Goal: Task Accomplishment & Management: Manage account settings

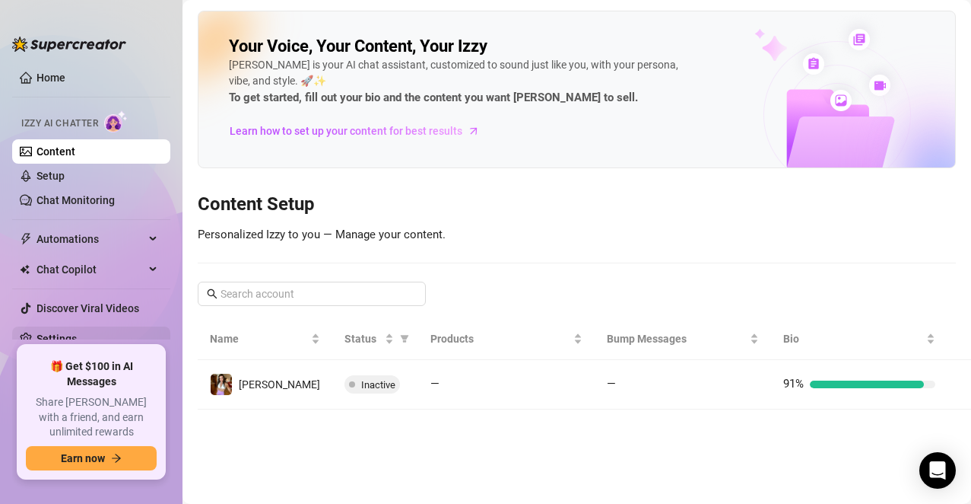
click at [48, 335] on link "Settings" at bounding box center [57, 338] width 40 height 12
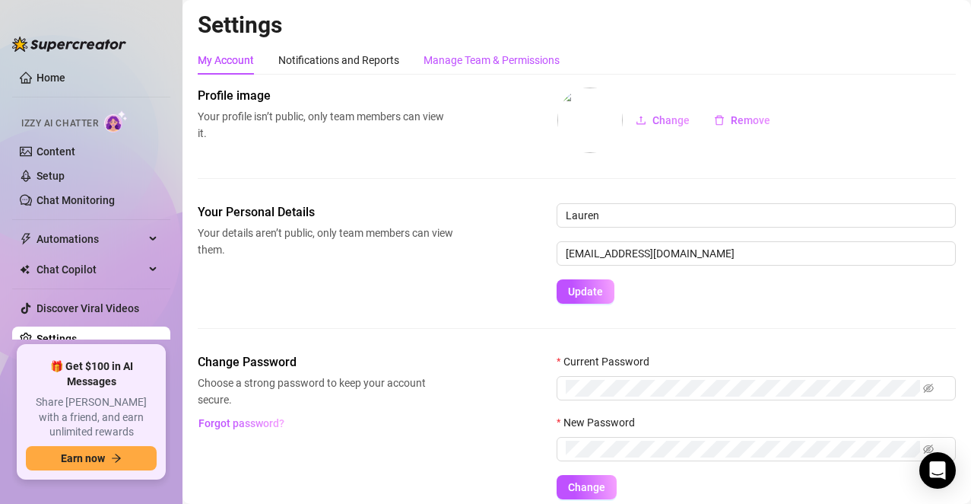
click at [441, 59] on div "Manage Team & Permissions" at bounding box center [492, 60] width 136 height 17
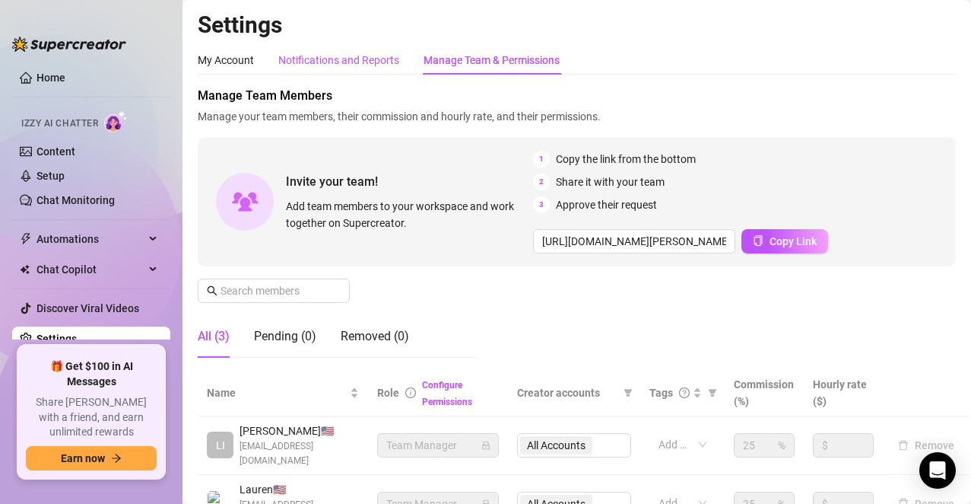
click at [348, 55] on div "Notifications and Reports" at bounding box center [338, 60] width 121 height 17
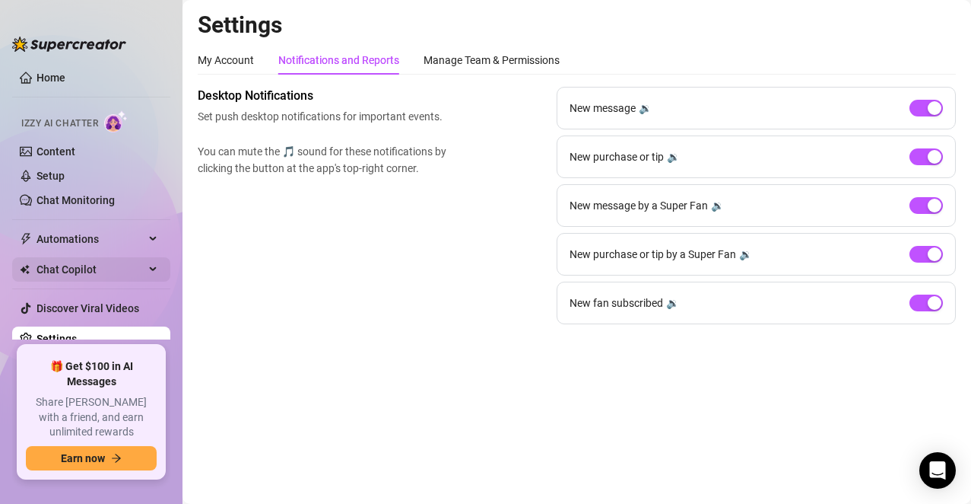
click at [79, 267] on span "Chat Copilot" at bounding box center [91, 269] width 108 height 24
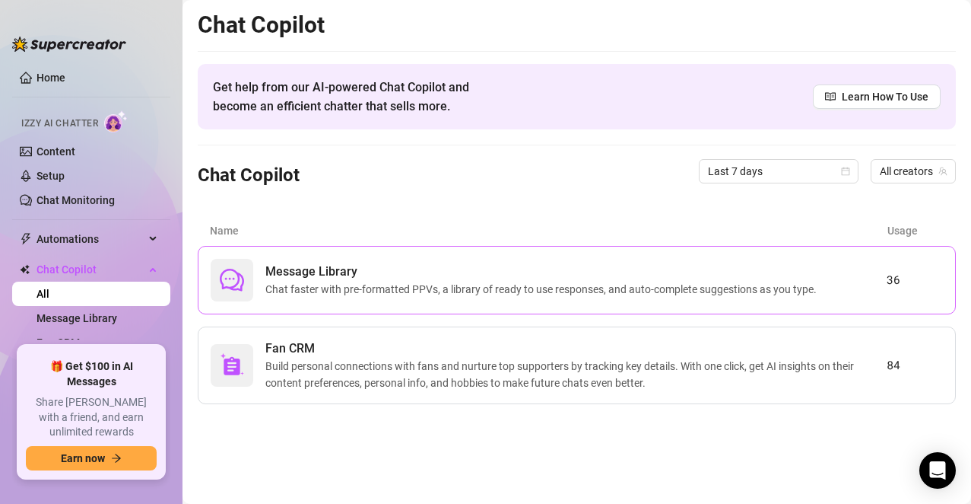
click at [432, 267] on span "Message Library" at bounding box center [544, 271] width 558 height 18
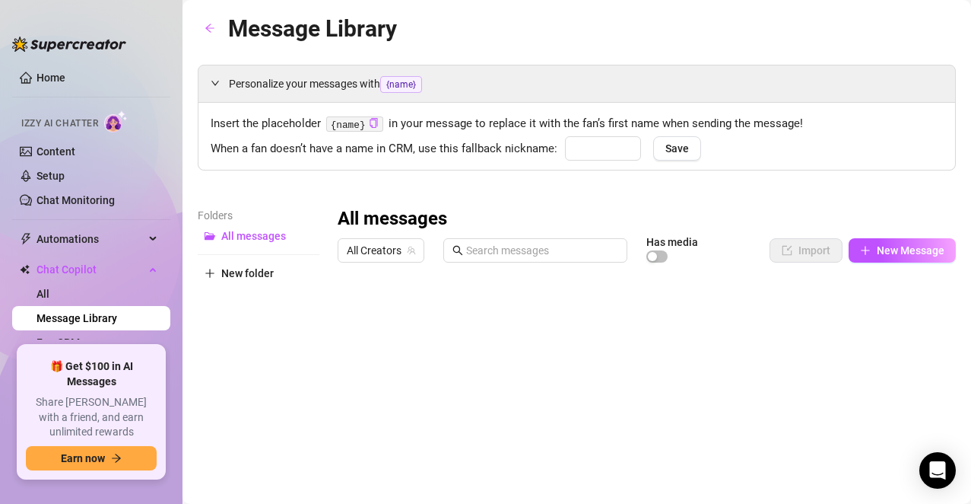
type input "babe"
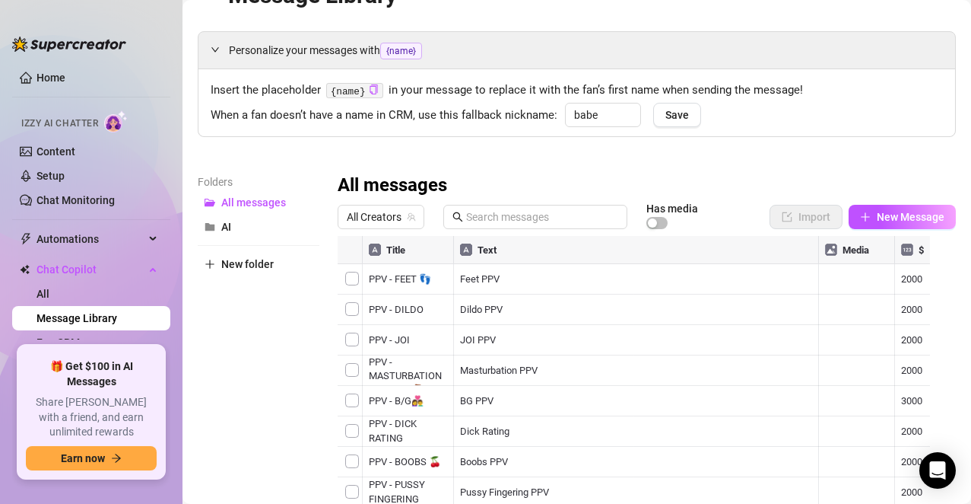
scroll to position [38, 0]
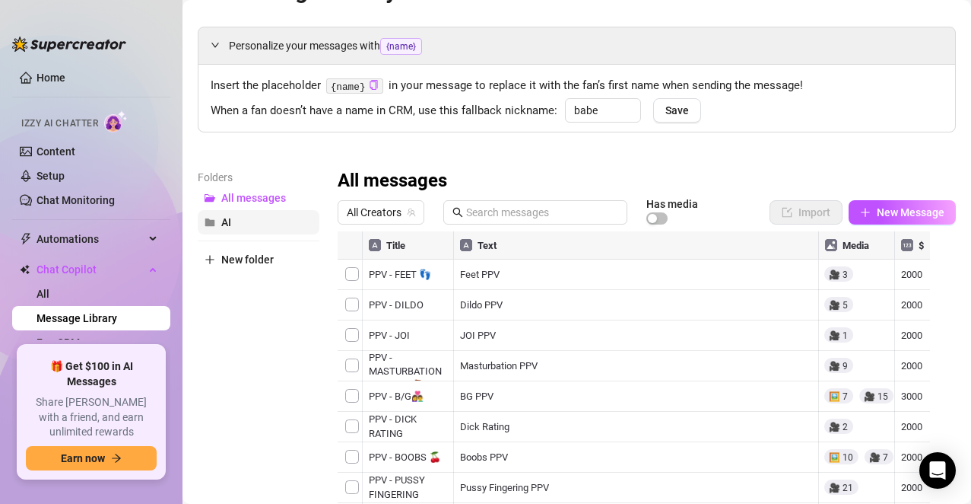
click at [229, 224] on span "AI" at bounding box center [226, 222] width 10 height 12
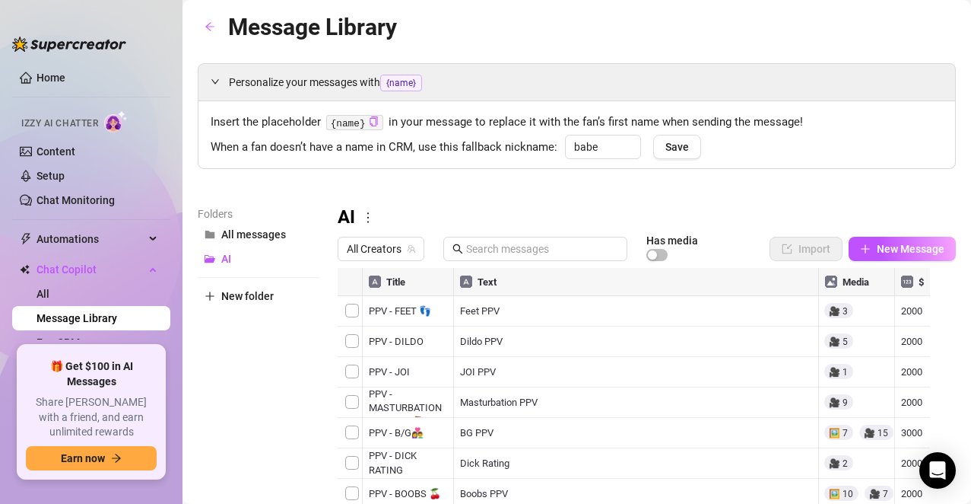
scroll to position [0, 0]
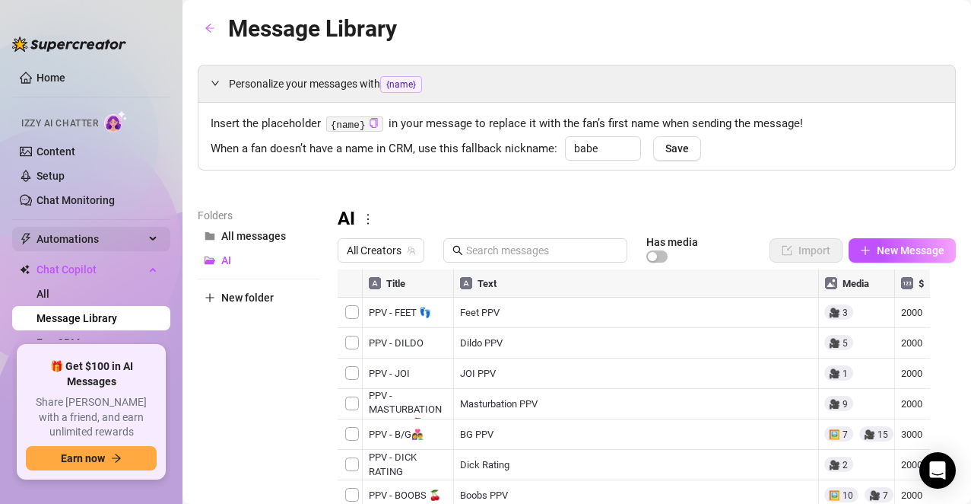
click at [63, 240] on span "Automations" at bounding box center [91, 239] width 108 height 24
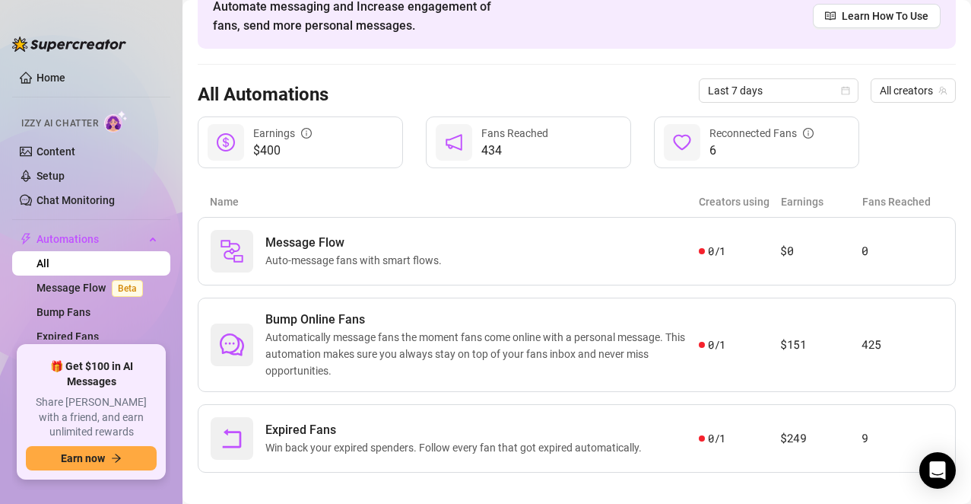
scroll to position [95, 0]
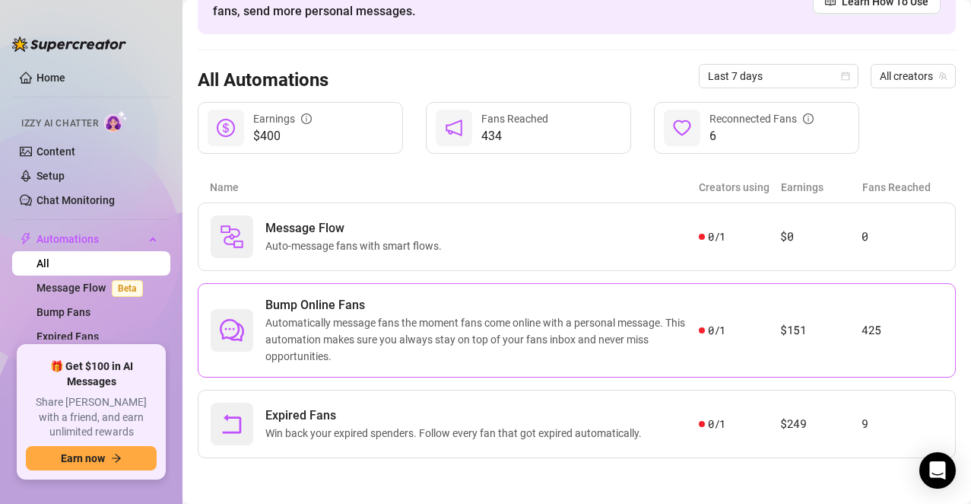
click at [397, 354] on span "Automatically message fans the moment fans come online with a personal message.…" at bounding box center [482, 339] width 434 height 50
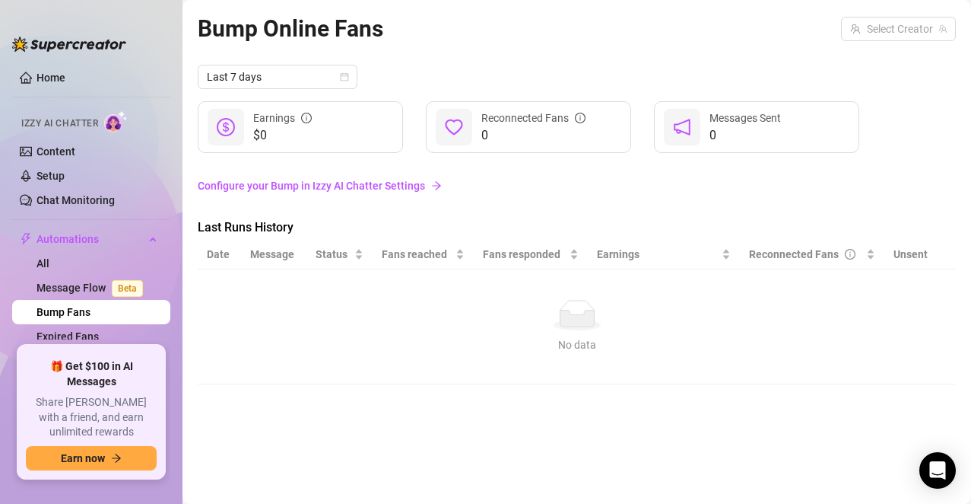
click at [380, 189] on link "Configure your Bump in Izzy AI Chatter Settings" at bounding box center [577, 185] width 758 height 17
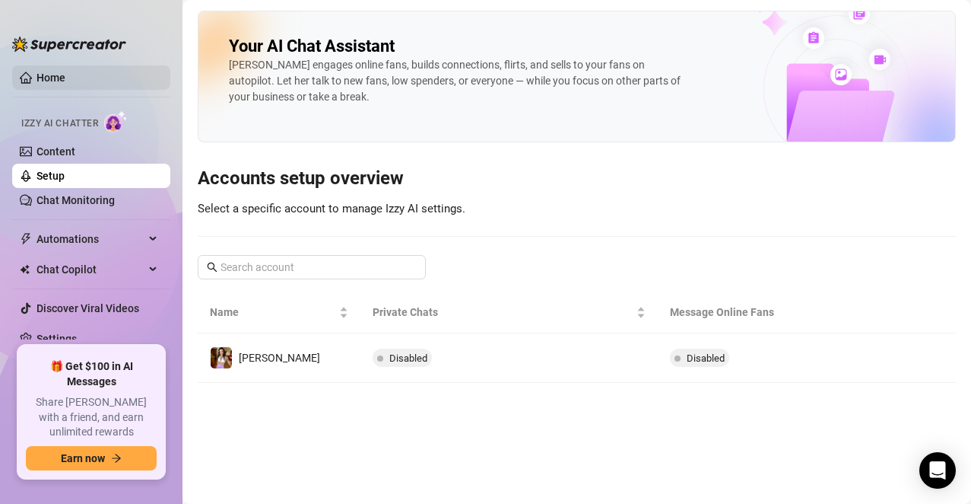
click at [38, 72] on link "Home" at bounding box center [51, 78] width 29 height 12
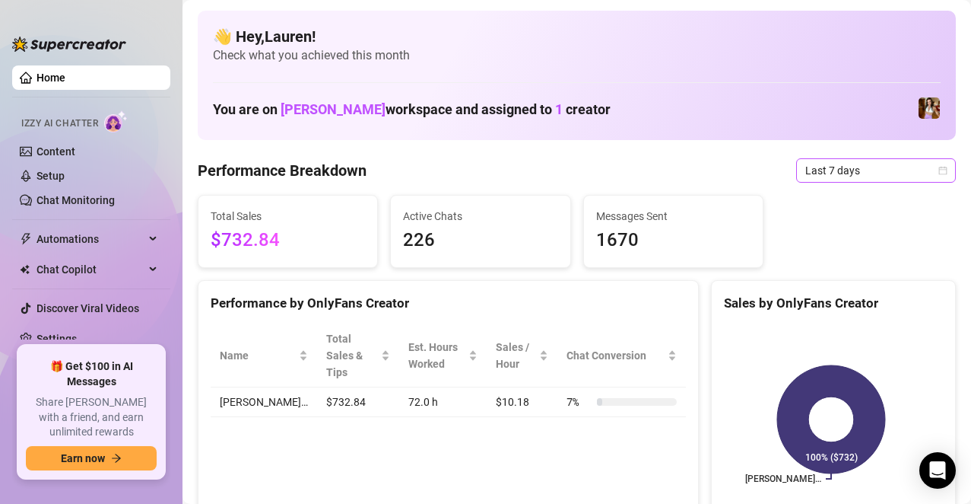
click at [914, 167] on span "Last 7 days" at bounding box center [876, 170] width 141 height 23
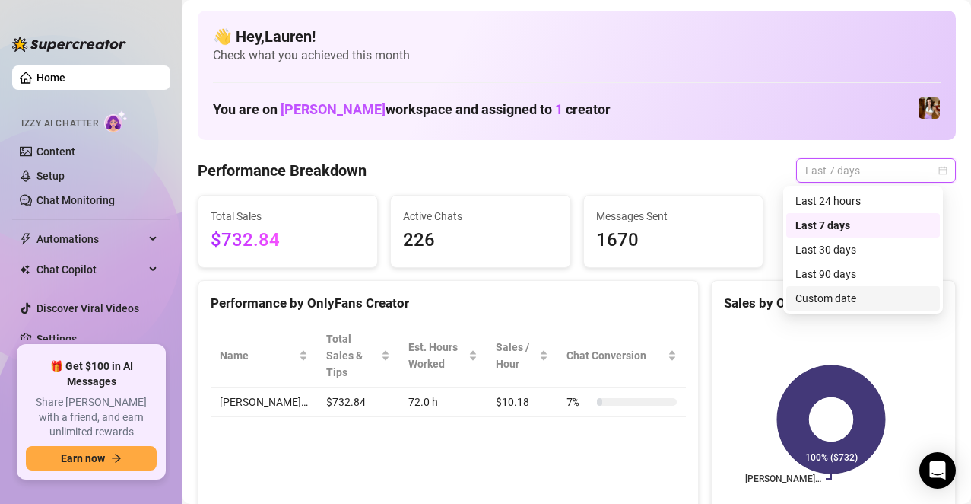
click at [866, 300] on div "Custom date" at bounding box center [863, 298] width 135 height 17
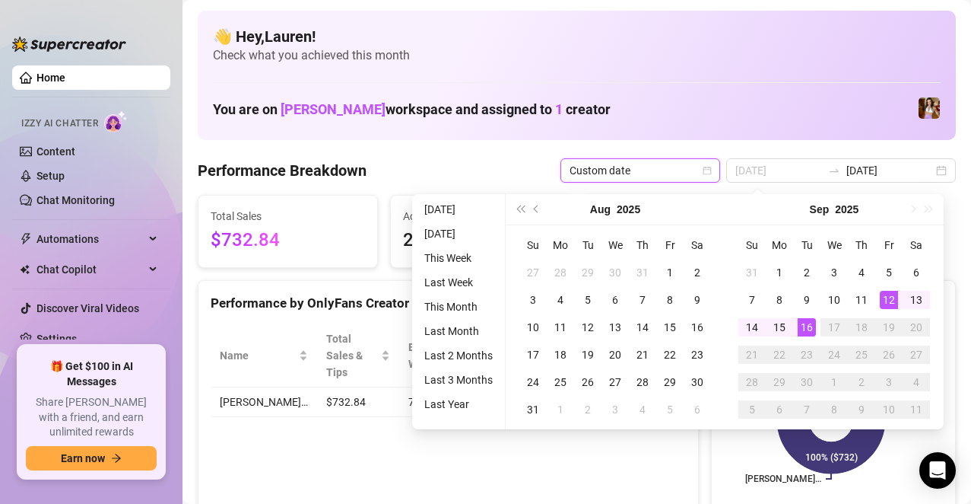
type input "[DATE]"
click at [889, 294] on div "12" at bounding box center [889, 300] width 18 height 18
type input "[DATE]"
click at [805, 326] on div "16" at bounding box center [807, 327] width 18 height 18
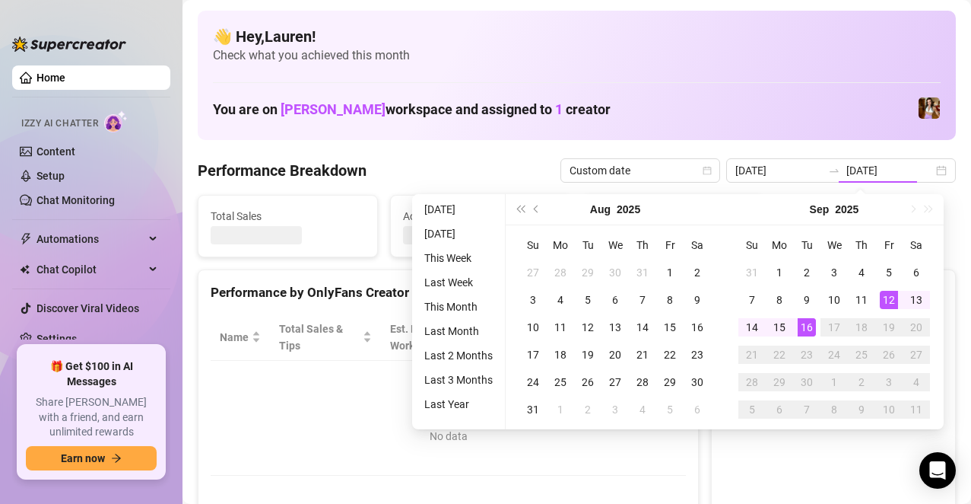
type input "[DATE]"
